Goal: Task Accomplishment & Management: Use online tool/utility

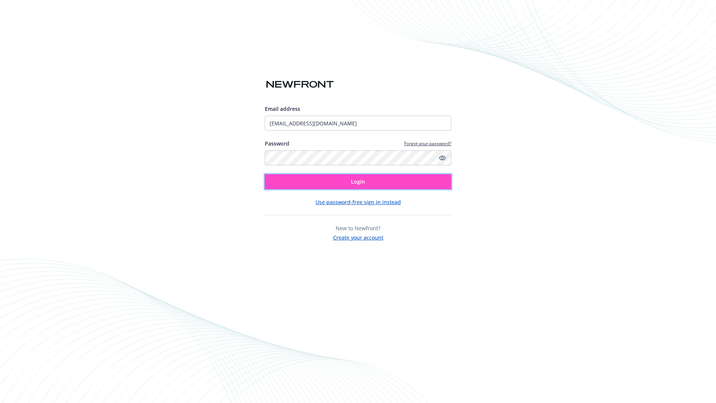
click at [358, 182] on span "Login" at bounding box center [358, 181] width 14 height 7
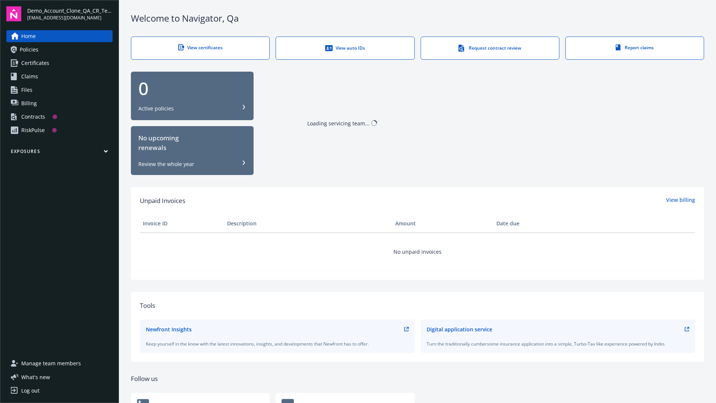
click at [70, 14] on span "Demo_Account_Clone_QA_CR_Tests_Prospect" at bounding box center [69, 11] width 85 height 8
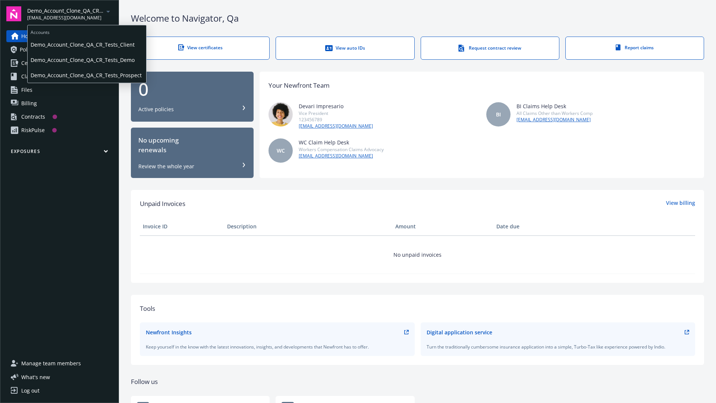
click at [86, 44] on span "Demo_Account_Clone_QA_CR_Tests_Client" at bounding box center [87, 44] width 113 height 15
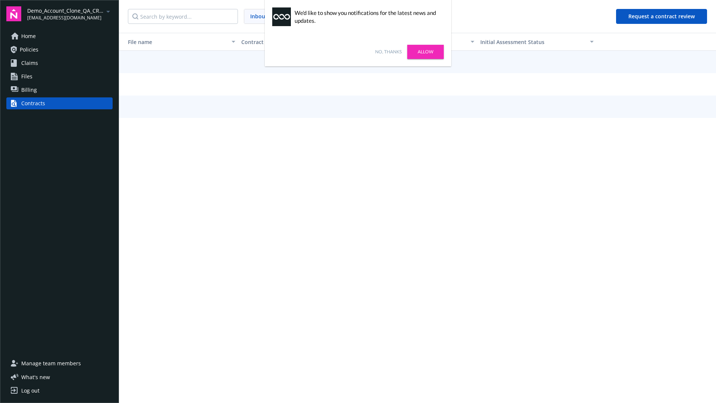
click at [388, 52] on link "No, thanks" at bounding box center [388, 51] width 26 height 7
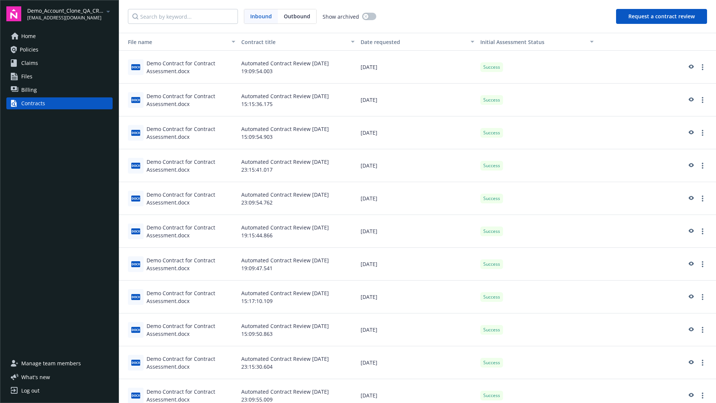
click at [662, 16] on button "Request a contract review" at bounding box center [661, 16] width 91 height 15
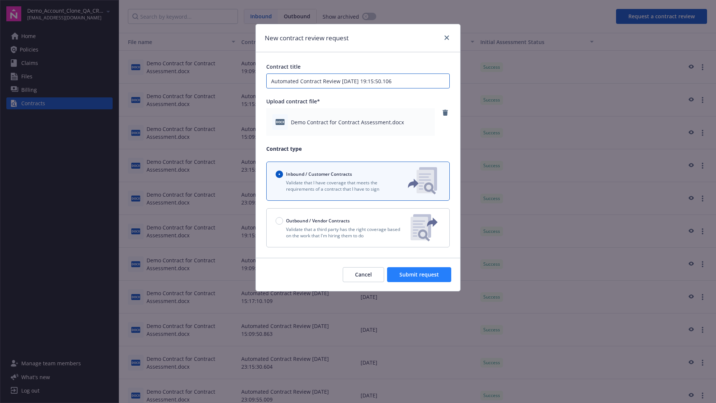
type input "Automated Contract Review [DATE] 19:15:50.106"
click at [419, 274] on span "Submit request" at bounding box center [419, 274] width 40 height 7
